Goal: Transaction & Acquisition: Obtain resource

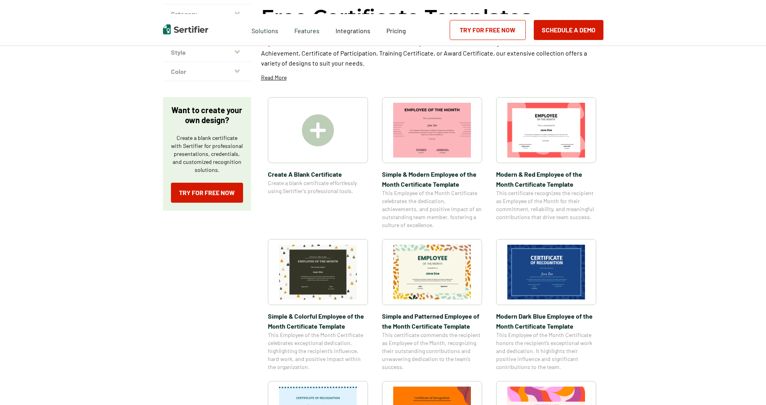
scroll to position [160, 0]
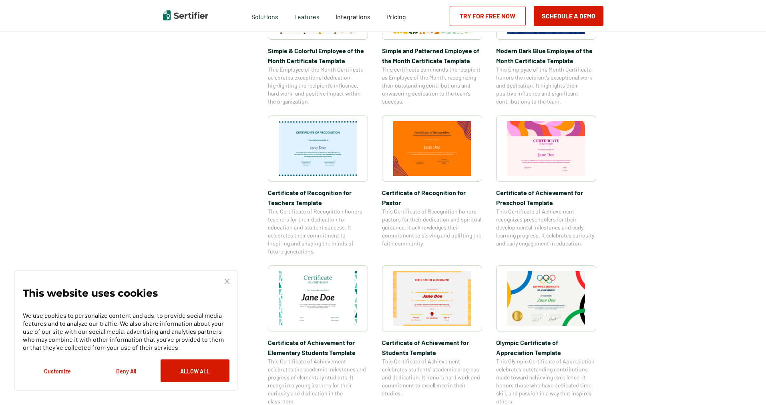
scroll to position [360, 0]
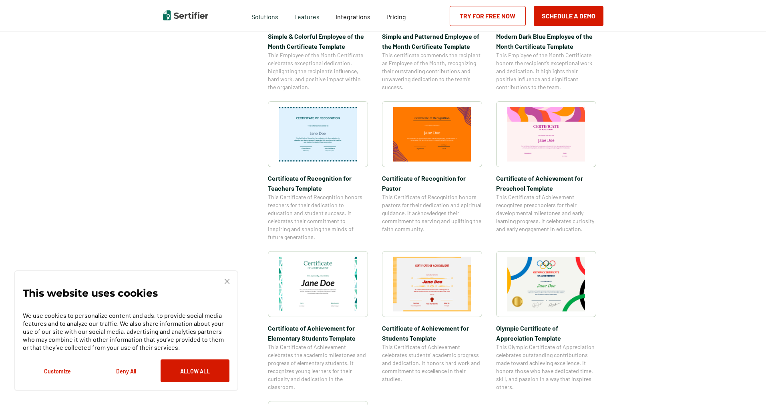
click at [226, 281] on img at bounding box center [227, 281] width 5 height 5
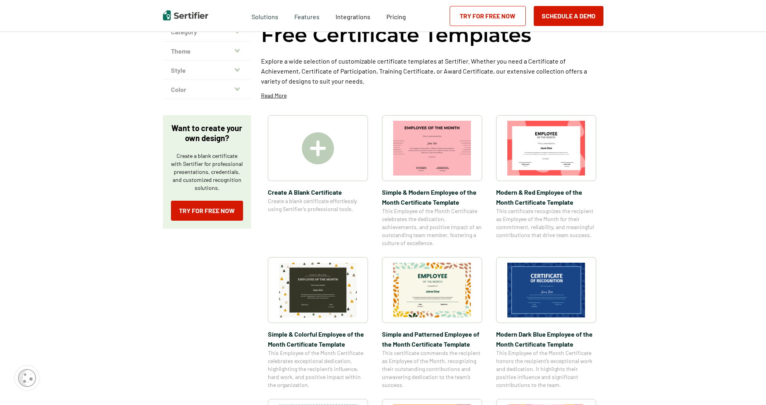
scroll to position [0, 0]
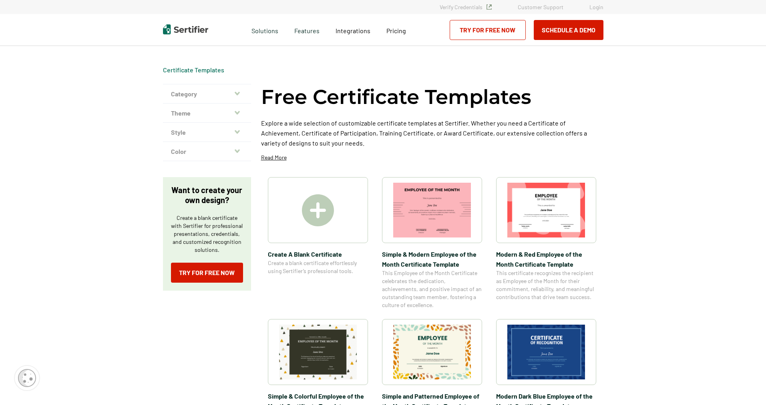
click at [239, 114] on icon "button" at bounding box center [237, 113] width 5 height 6
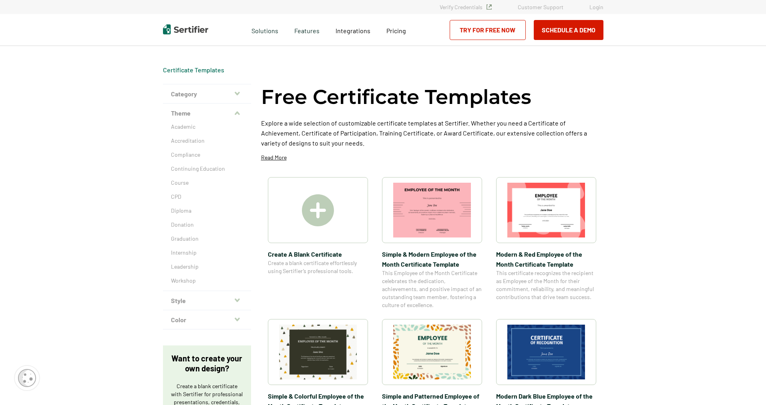
click at [237, 90] on icon "button" at bounding box center [237, 93] width 5 height 6
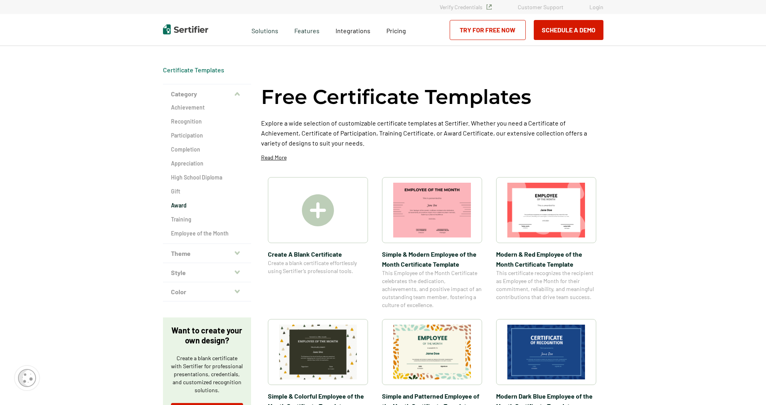
click at [186, 205] on h2 "Award" at bounding box center [207, 206] width 72 height 8
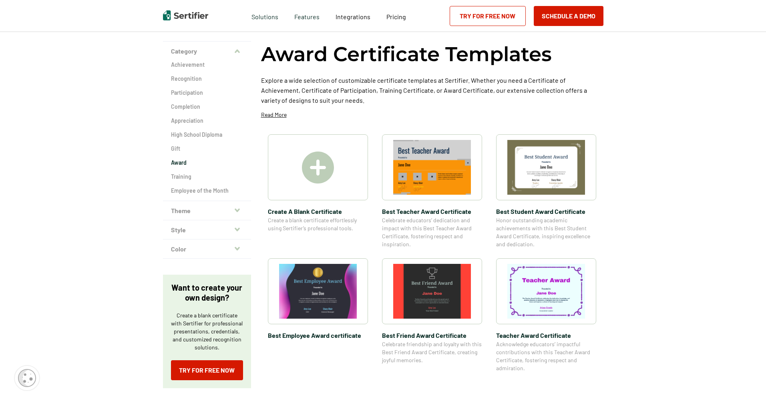
scroll to position [40, 0]
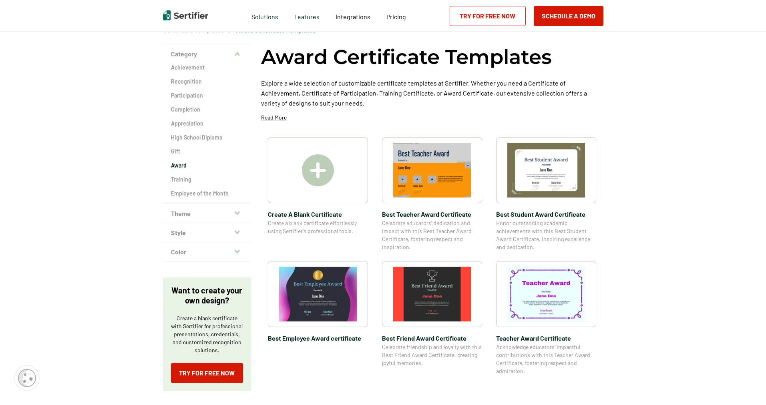
click at [239, 232] on icon "button" at bounding box center [237, 233] width 5 height 4
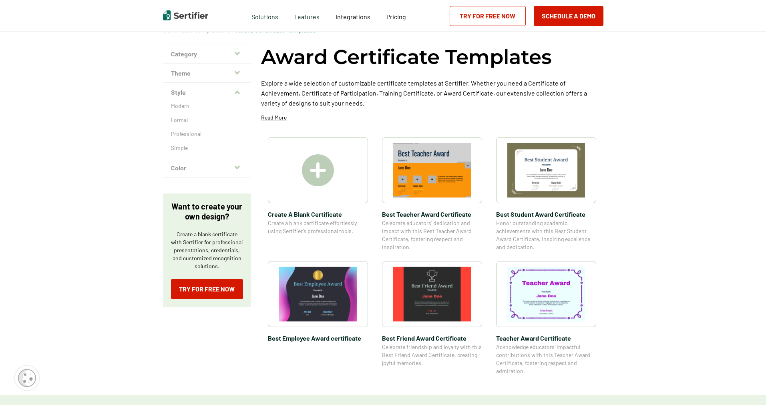
click at [234, 168] on button "Color" at bounding box center [207, 168] width 88 height 19
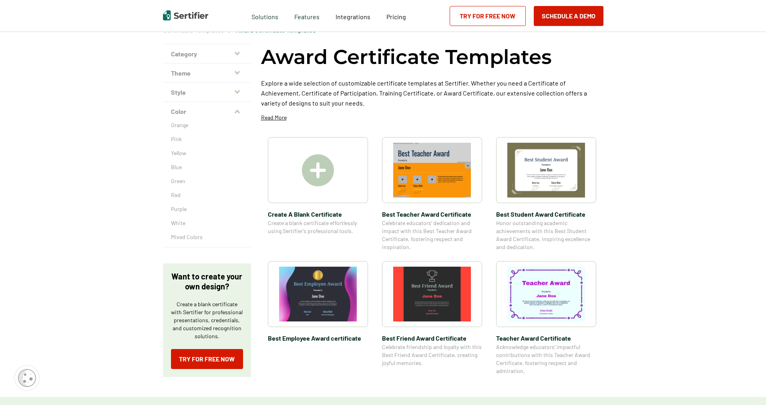
click at [237, 110] on icon "button" at bounding box center [237, 112] width 5 height 6
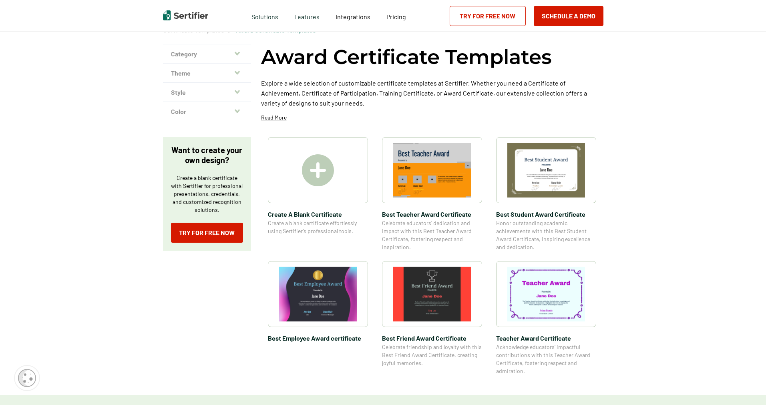
click at [238, 91] on icon "button" at bounding box center [237, 92] width 5 height 6
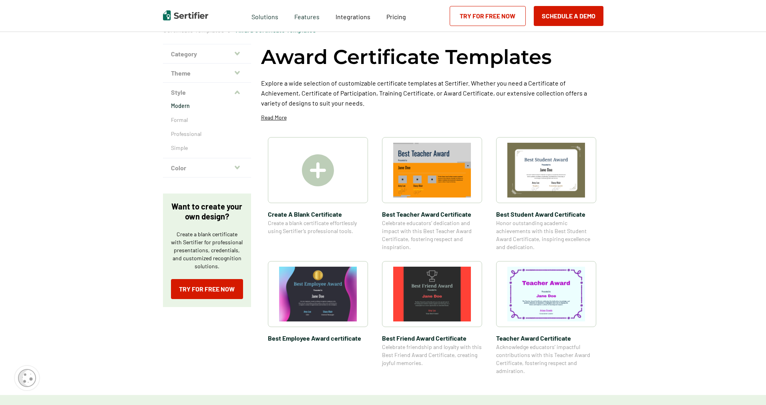
click at [179, 105] on p "Modern" at bounding box center [207, 106] width 72 height 8
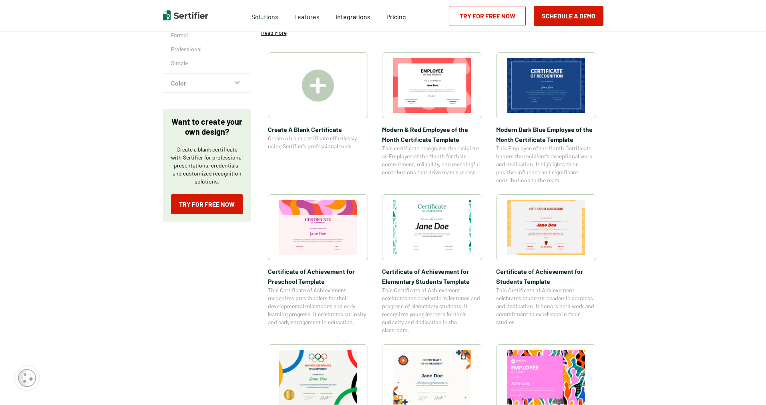
scroll to position [120, 0]
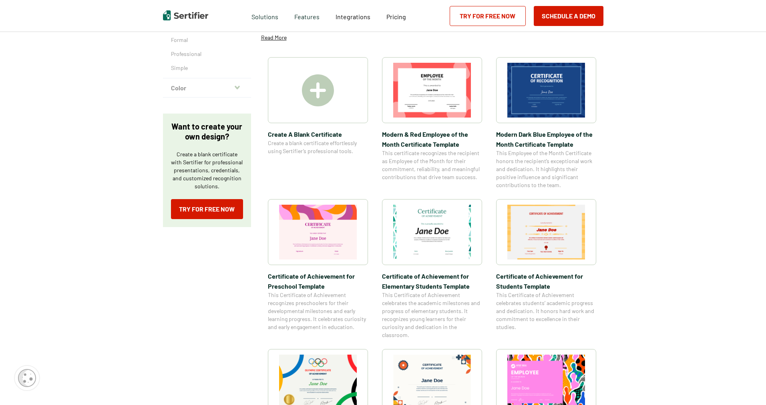
click at [465, 236] on img at bounding box center [432, 232] width 78 height 55
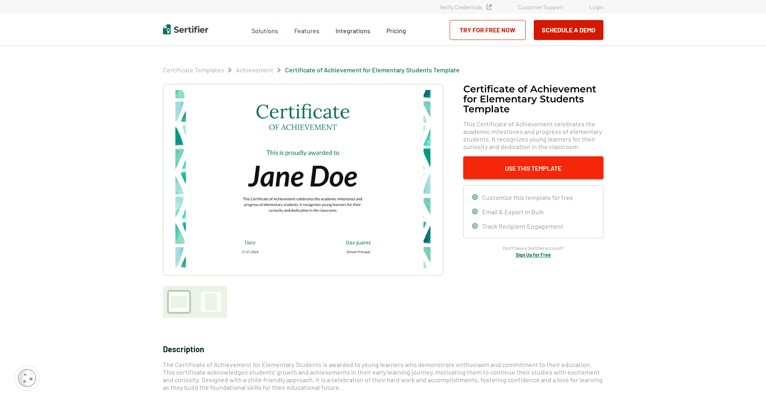
click at [510, 166] on button "Use This Template" at bounding box center [533, 168] width 140 height 23
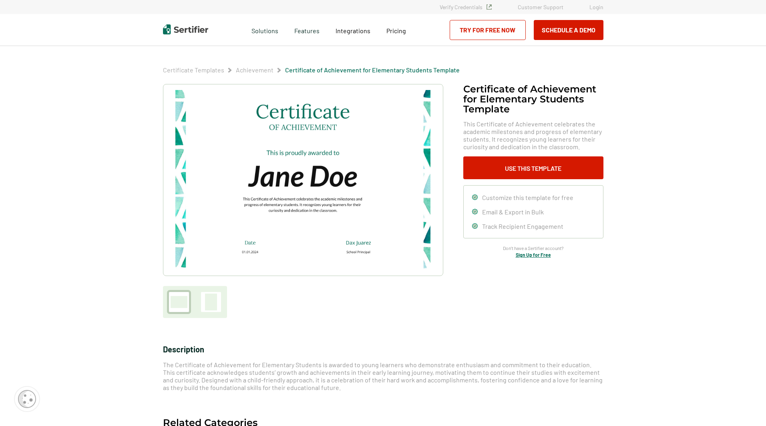
scroll to position [120, 0]
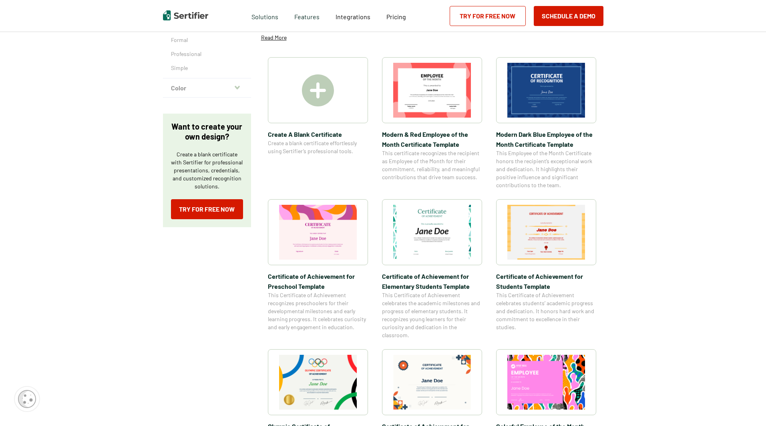
scroll to position [40, 0]
